Goal: Task Accomplishment & Management: Use online tool/utility

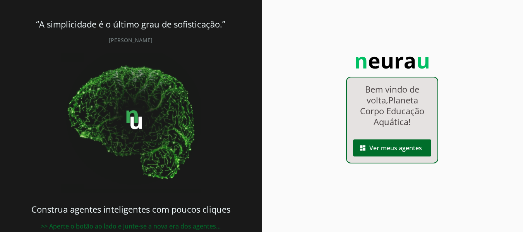
click at [304, 77] on div "Bem vindo de volta, Planeta Corpo Educação Aquática ! dashboard Ver meus agentes" at bounding box center [391, 124] width 261 height 249
click at [371, 145] on span at bounding box center [392, 147] width 78 height 19
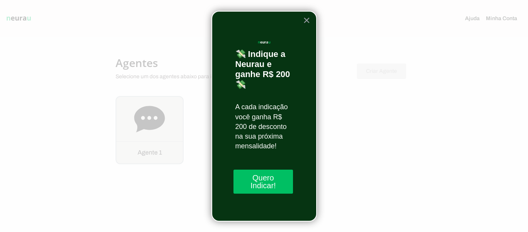
click at [148, 126] on div at bounding box center [264, 116] width 528 height 232
click at [307, 20] on button "×" at bounding box center [306, 20] width 7 height 12
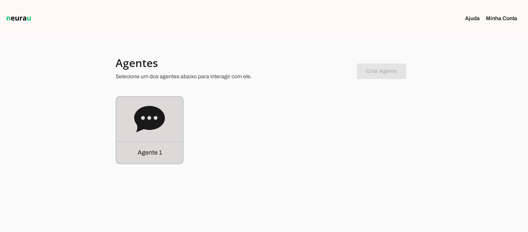
click at [151, 127] on icon at bounding box center [149, 119] width 31 height 26
